Goal: Information Seeking & Learning: Learn about a topic

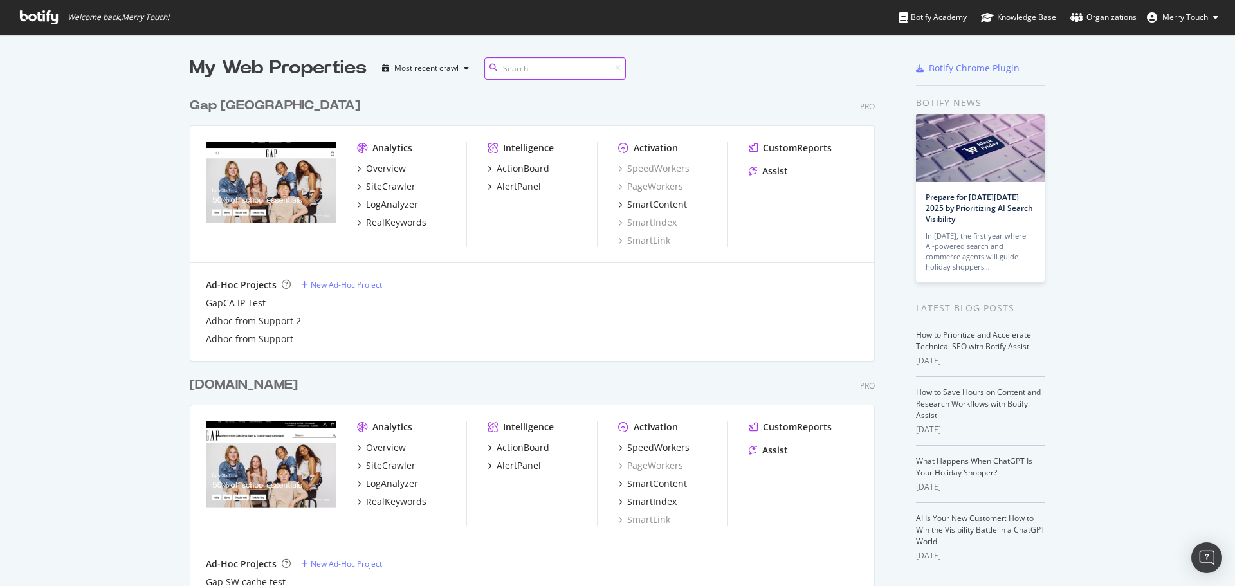
scroll to position [1472, 686]
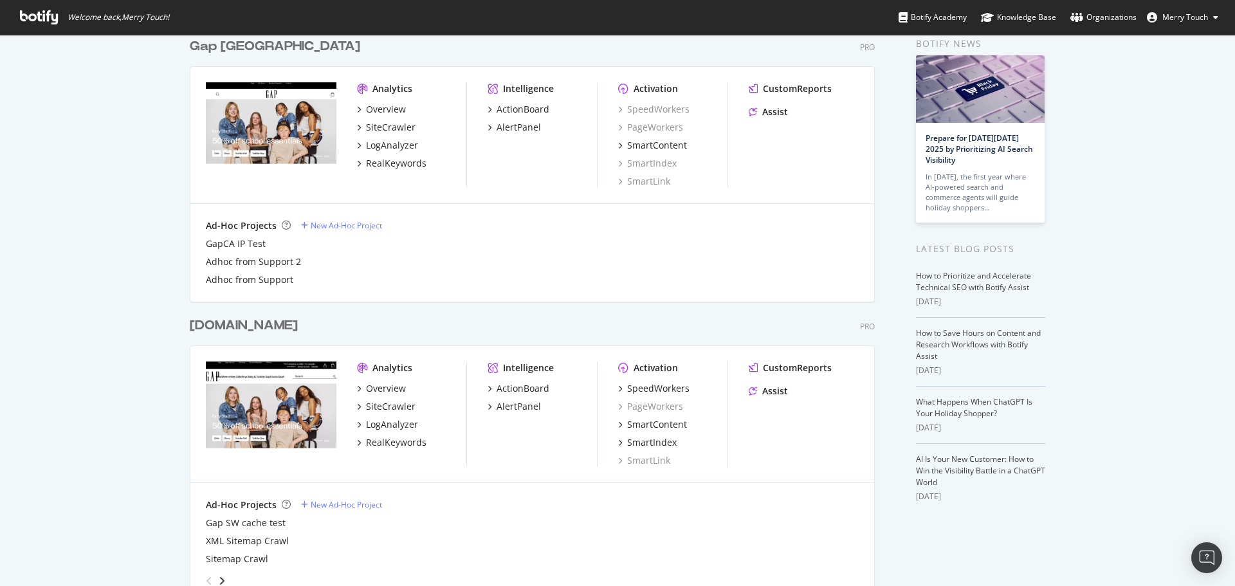
scroll to position [129, 0]
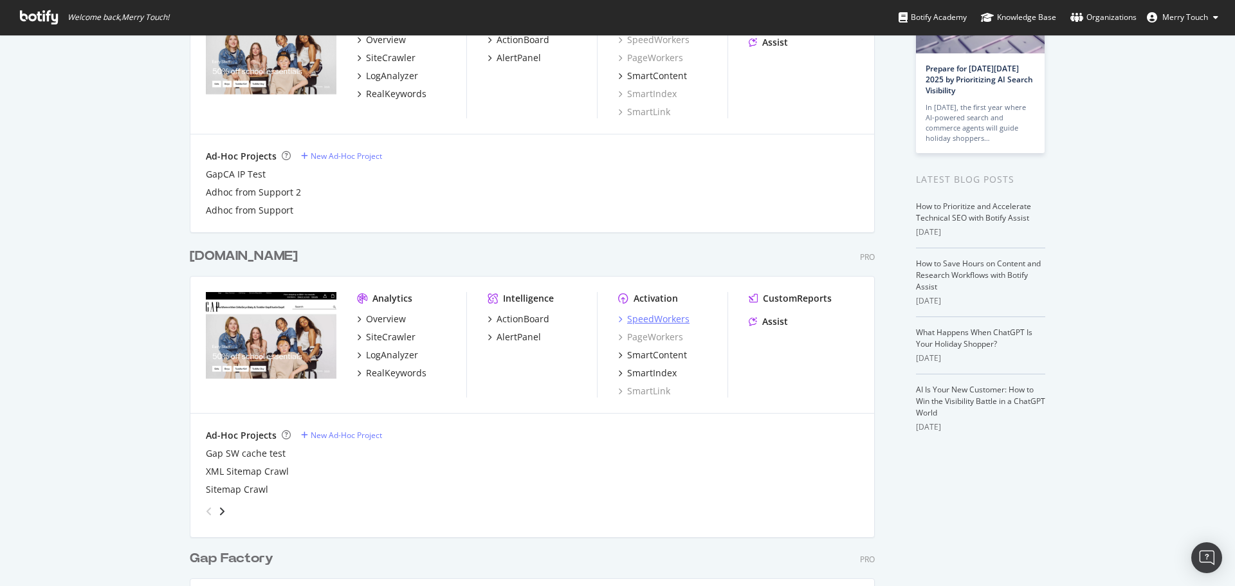
click at [641, 317] on div "SpeedWorkers" at bounding box center [658, 319] width 62 height 13
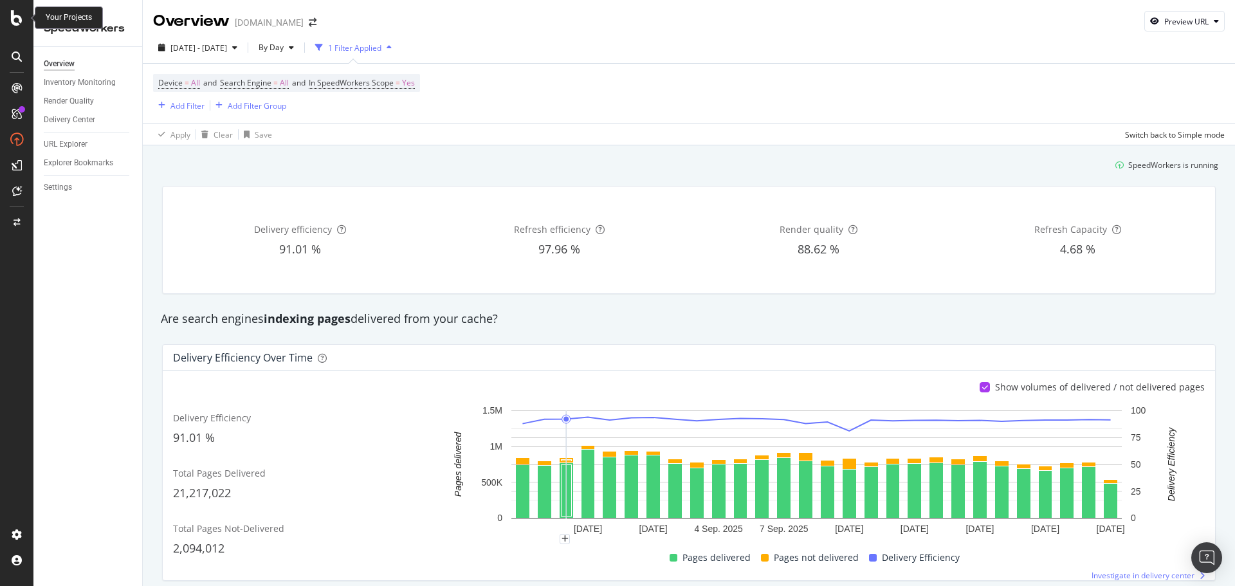
click at [23, 18] on div at bounding box center [16, 17] width 31 height 15
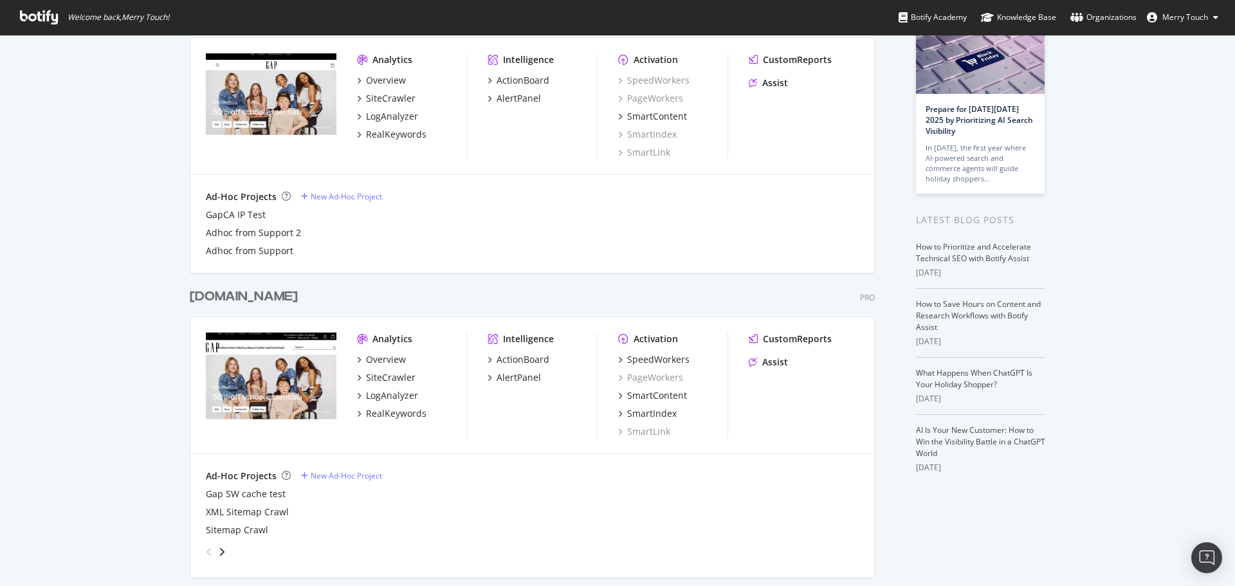
scroll to position [129, 0]
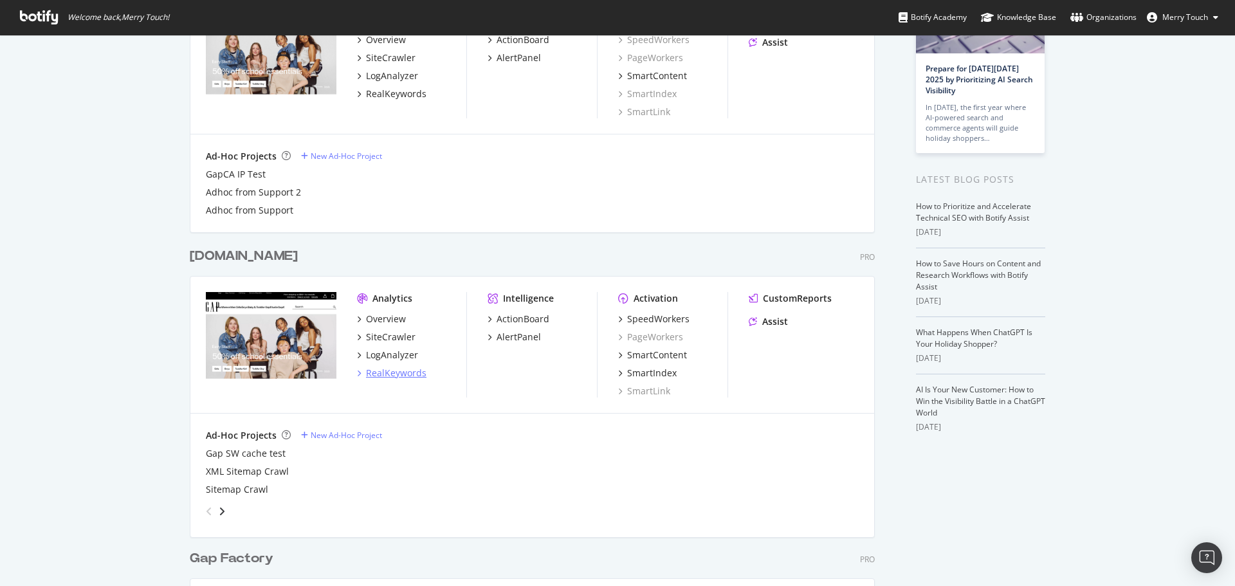
click at [378, 375] on div "RealKeywords" at bounding box center [396, 373] width 60 height 13
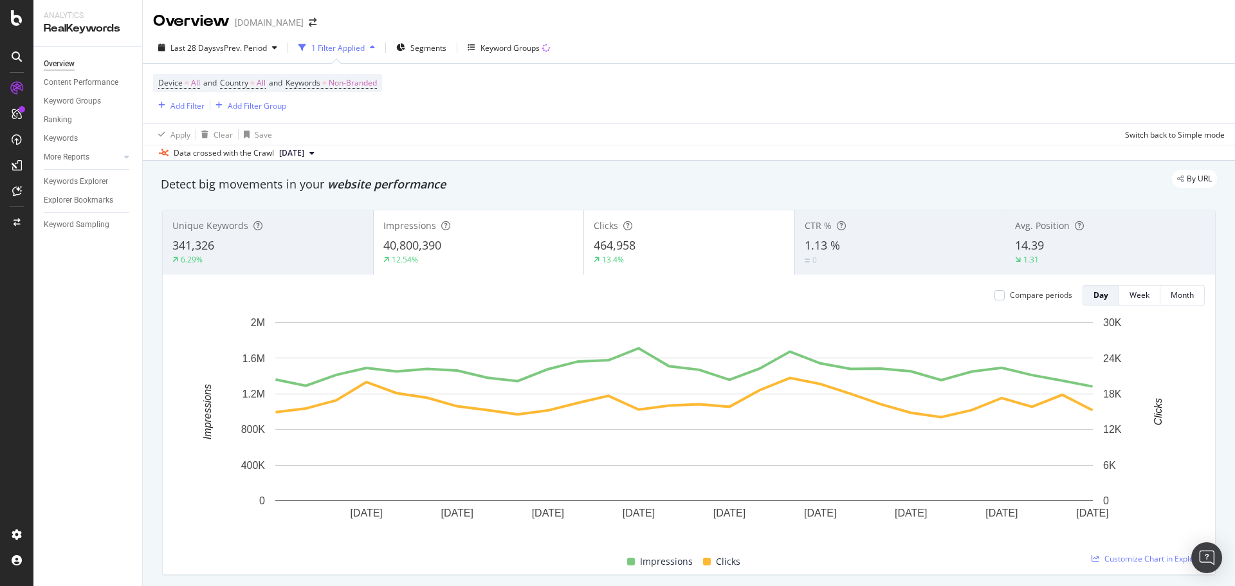
click at [98, 174] on div "Keywords Explorer" at bounding box center [93, 181] width 98 height 19
click at [96, 179] on div "Keywords Explorer" at bounding box center [76, 182] width 64 height 14
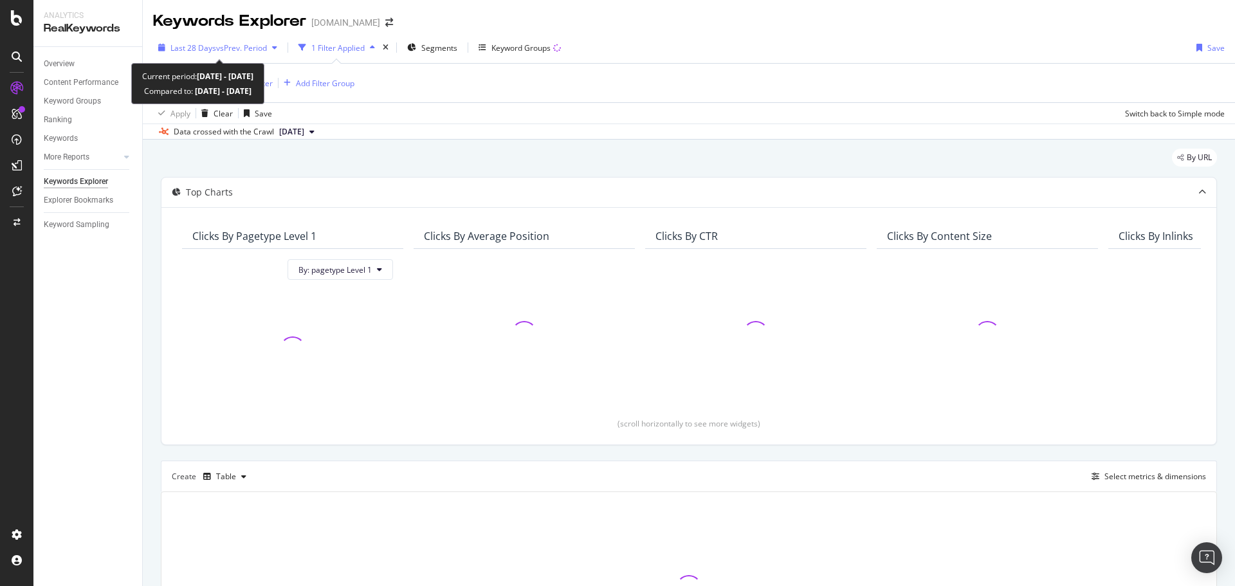
click at [208, 49] on span "Last 28 Days" at bounding box center [193, 47] width 46 height 11
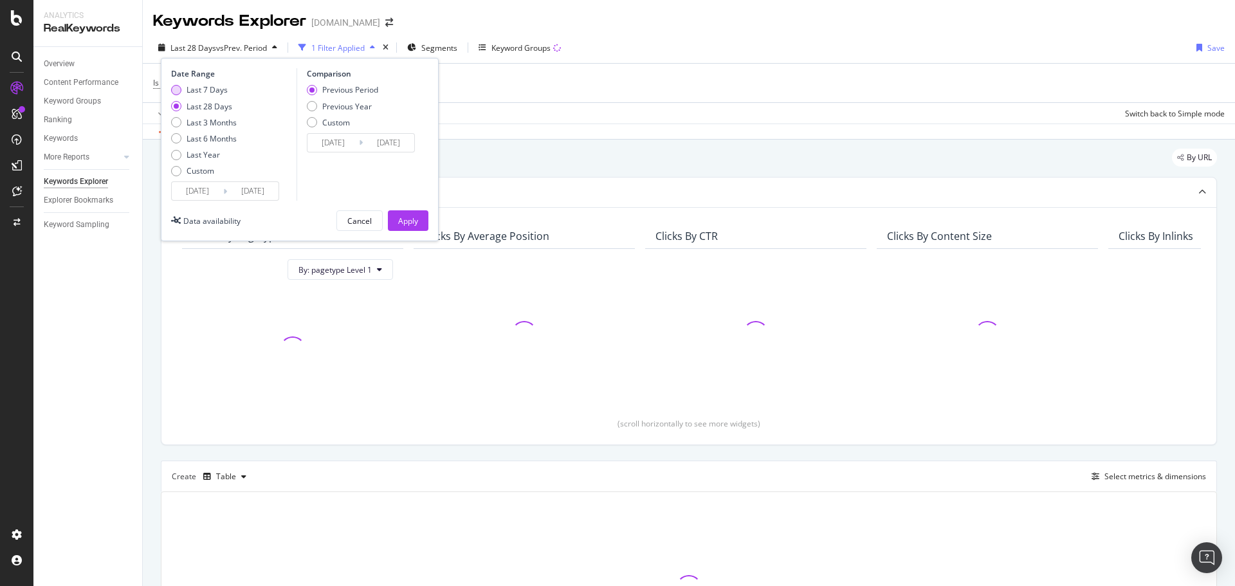
click at [212, 85] on div "Last 7 Days" at bounding box center [207, 89] width 41 height 11
type input "[DATE]"
drag, startPoint x: 356, startPoint y: 105, endPoint x: 404, endPoint y: 147, distance: 63.8
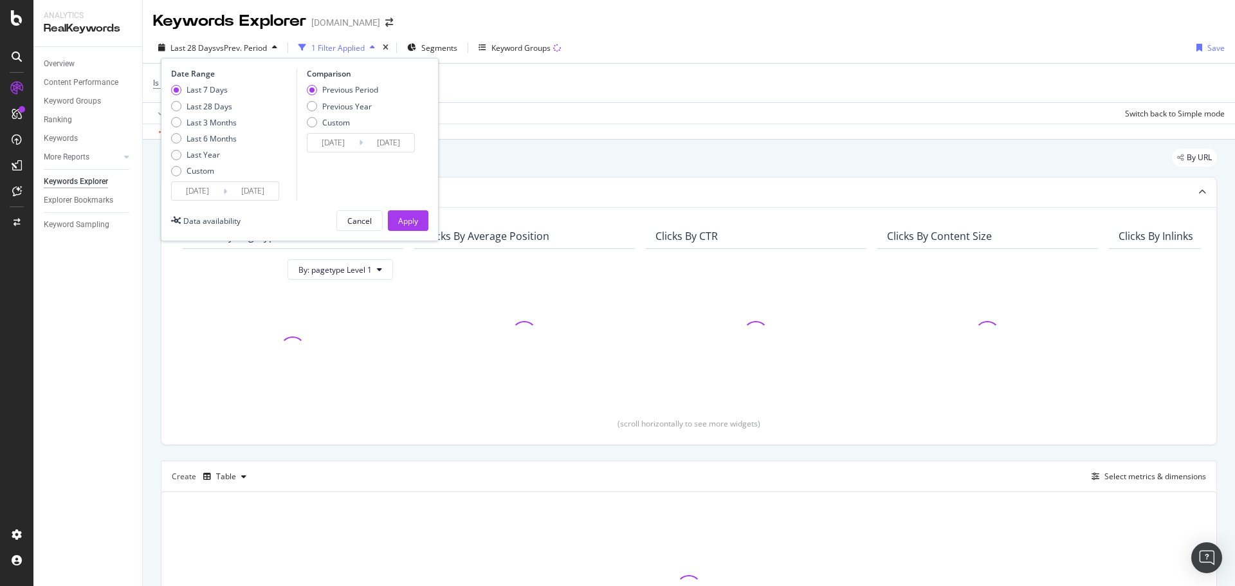
click at [356, 104] on div "Previous Year" at bounding box center [347, 106] width 50 height 11
type input "[DATE]"
click at [407, 215] on div "Apply" at bounding box center [408, 220] width 20 height 11
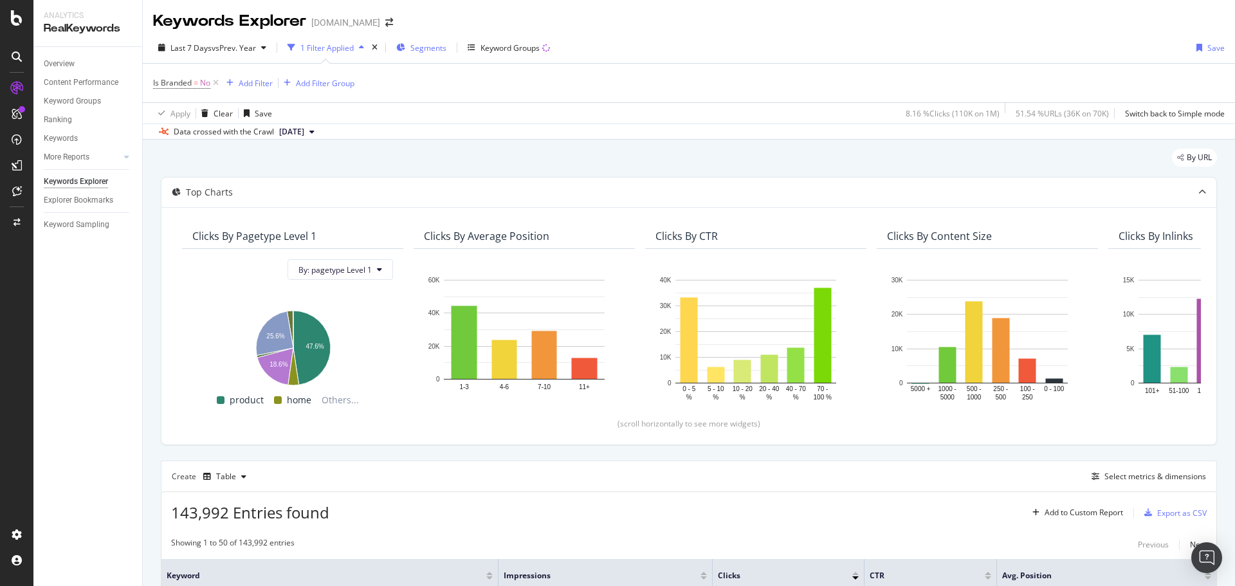
click at [426, 50] on span "Segments" at bounding box center [428, 47] width 36 height 11
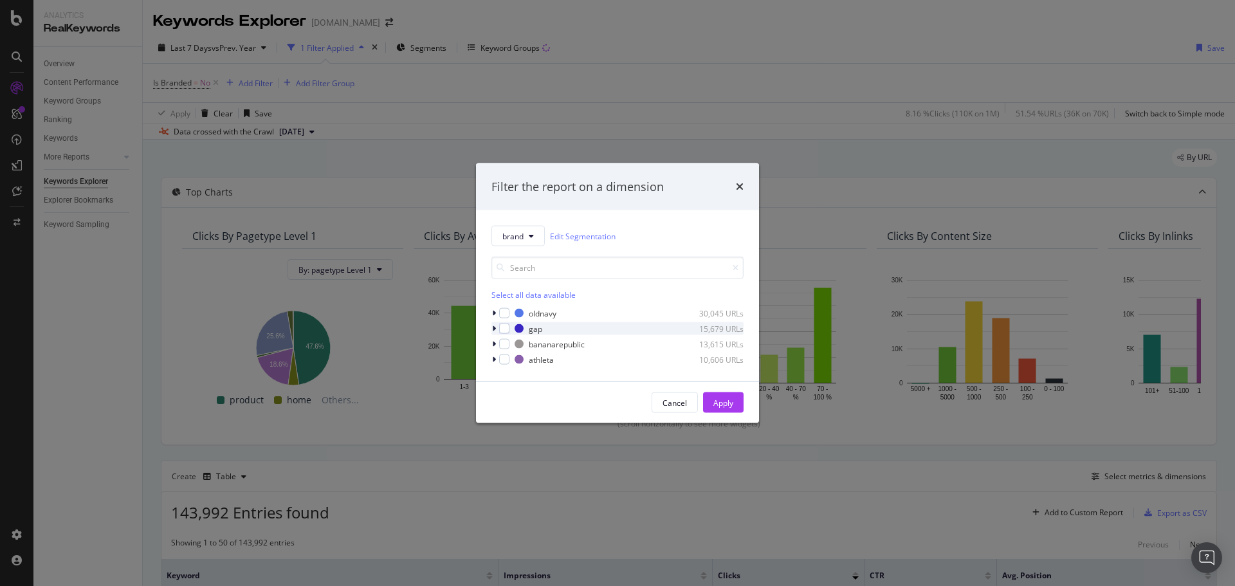
click at [498, 329] on div "modal" at bounding box center [495, 328] width 8 height 13
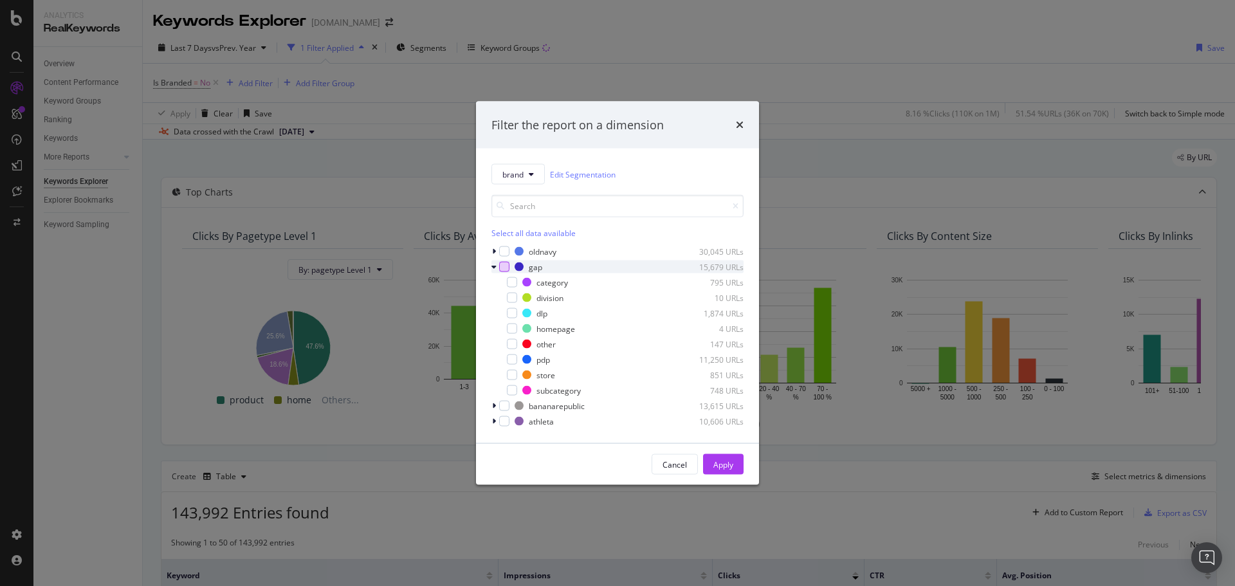
click at [504, 268] on div "modal" at bounding box center [504, 267] width 10 height 10
click at [725, 462] on div "Apply" at bounding box center [723, 464] width 20 height 11
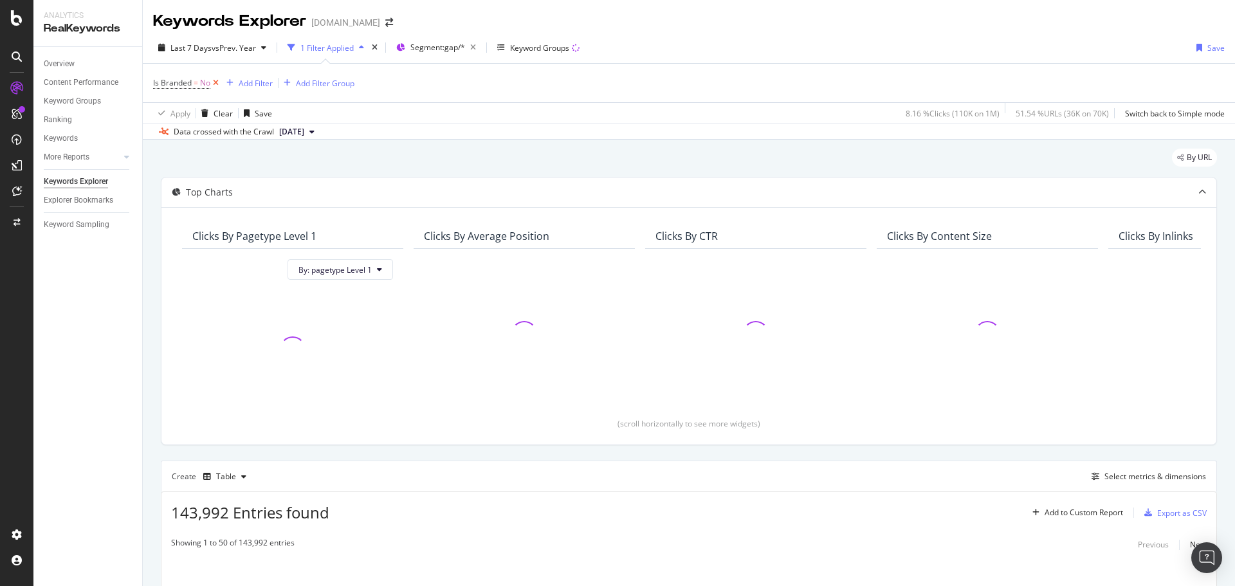
click at [214, 86] on icon at bounding box center [215, 83] width 11 height 13
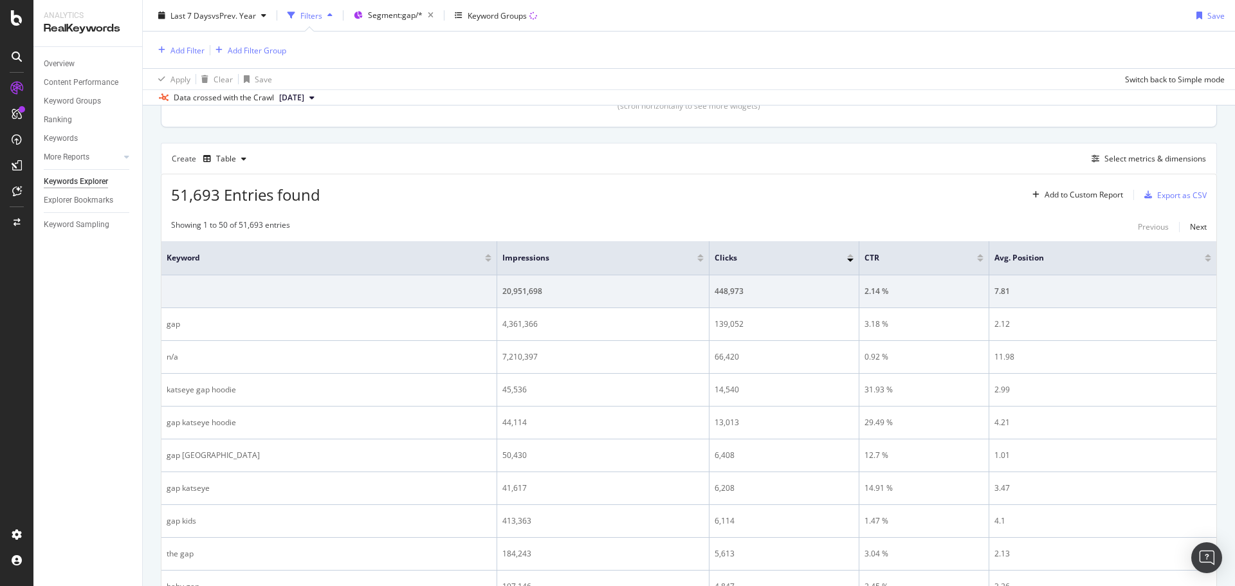
scroll to position [322, 0]
